Goal: Entertainment & Leisure: Consume media (video, audio)

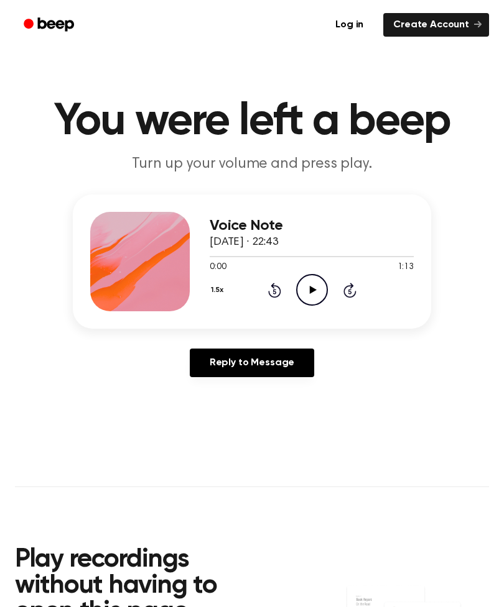
click at [318, 294] on icon "Play Audio" at bounding box center [312, 290] width 32 height 32
click at [312, 276] on icon "Play Audio" at bounding box center [312, 290] width 32 height 32
click at [210, 285] on button "1.5x" at bounding box center [219, 290] width 18 height 21
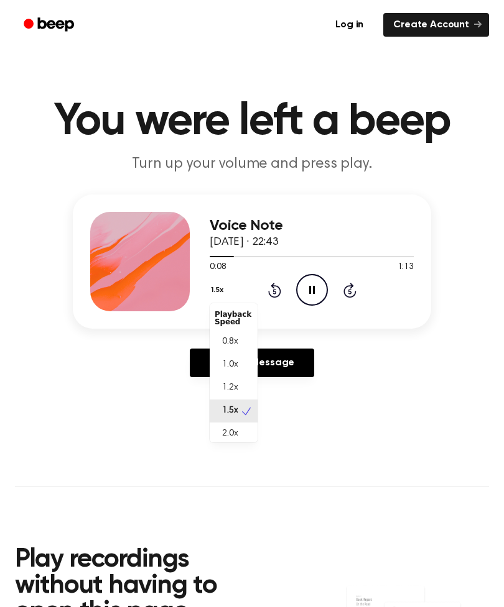
click at [237, 435] on span "2.0x" at bounding box center [230, 434] width 16 height 13
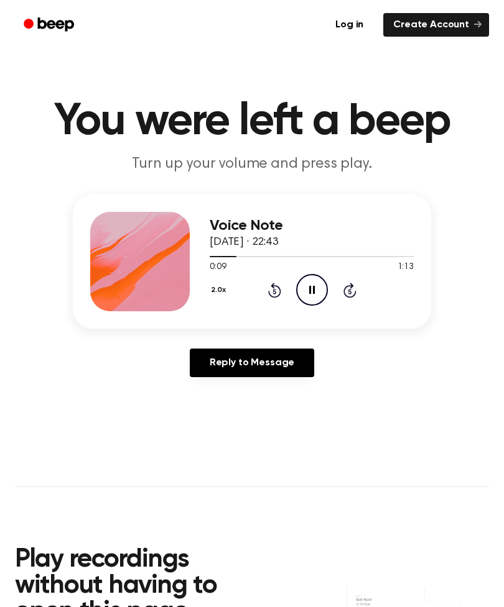
click at [219, 290] on button "2.0x" at bounding box center [220, 290] width 21 height 21
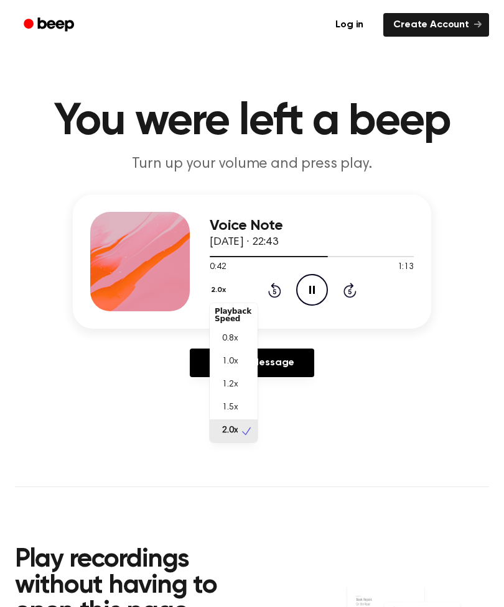
click at [239, 360] on div "1.0x" at bounding box center [234, 362] width 48 height 23
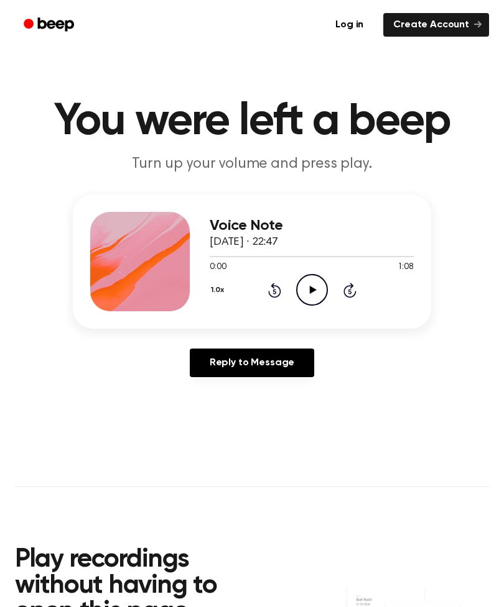
click at [219, 294] on button "1.0x" at bounding box center [219, 290] width 19 height 21
click at [245, 404] on div "1.5x" at bounding box center [234, 411] width 48 height 23
click at [315, 292] on icon "Play Audio" at bounding box center [312, 290] width 32 height 32
click at [308, 285] on icon "Play Audio" at bounding box center [312, 290] width 32 height 32
